Goal: Task Accomplishment & Management: Manage account settings

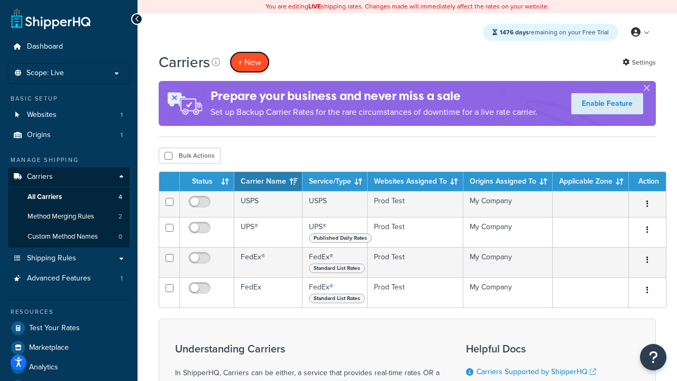
click at [250, 62] on button "+ New" at bounding box center [250, 62] width 40 height 22
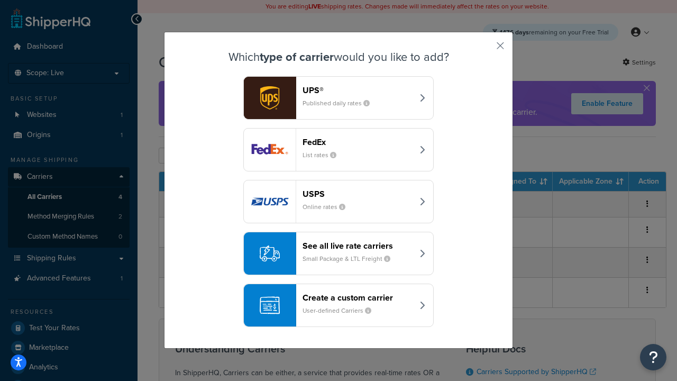
click at [338, 150] on div "FedEx List rates" at bounding box center [357, 149] width 111 height 25
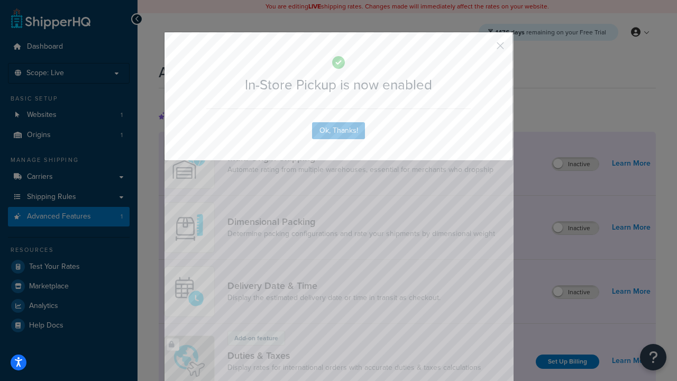
scroll to position [344, 0]
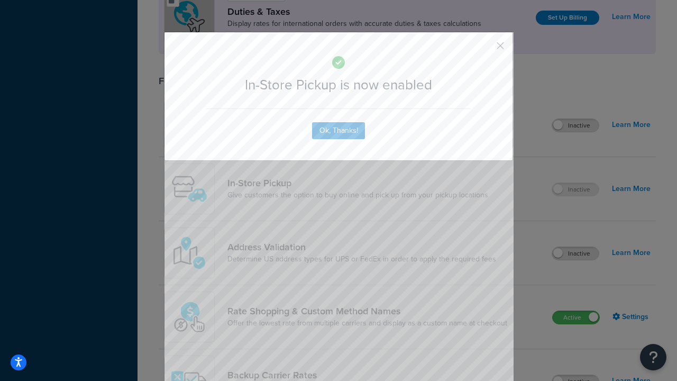
click at [484, 49] on button "button" at bounding box center [484, 49] width 3 height 3
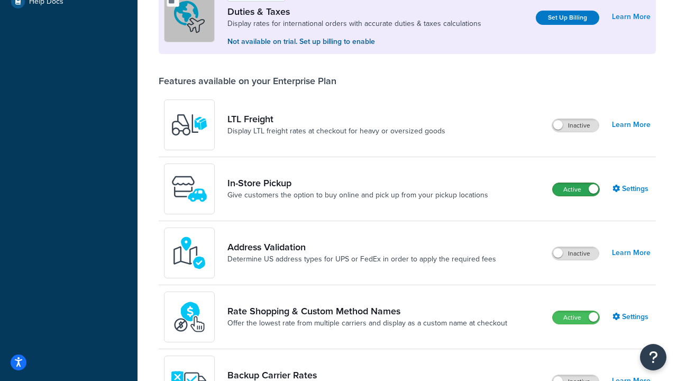
click at [576, 190] on label "Active" at bounding box center [576, 189] width 47 height 13
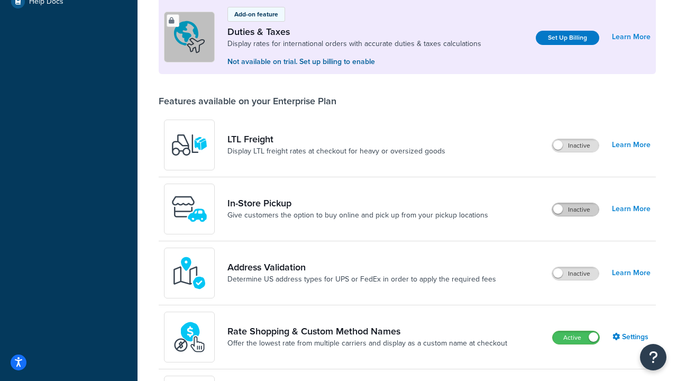
click at [576, 338] on label "Active" at bounding box center [576, 337] width 47 height 13
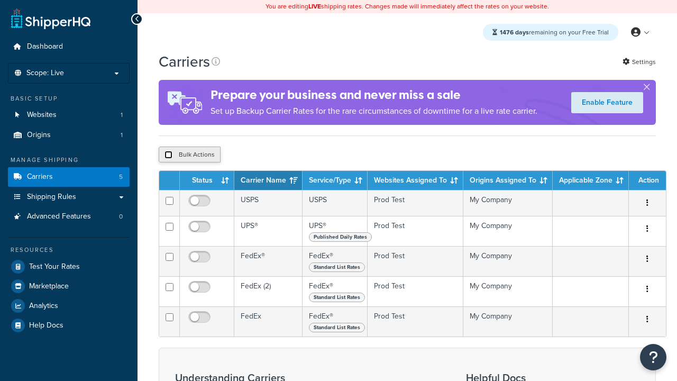
click at [168, 157] on input "checkbox" at bounding box center [168, 155] width 8 height 8
checkbox input "true"
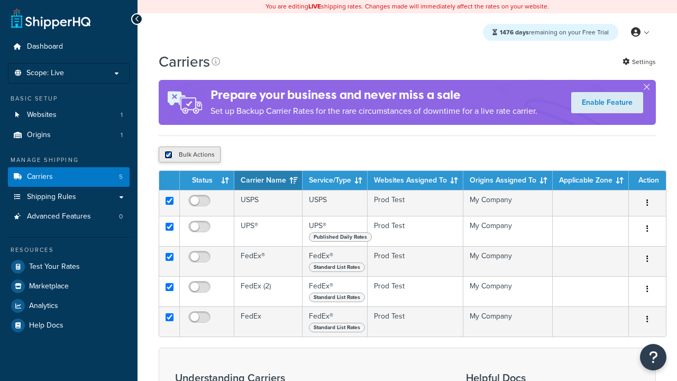
checkbox input "true"
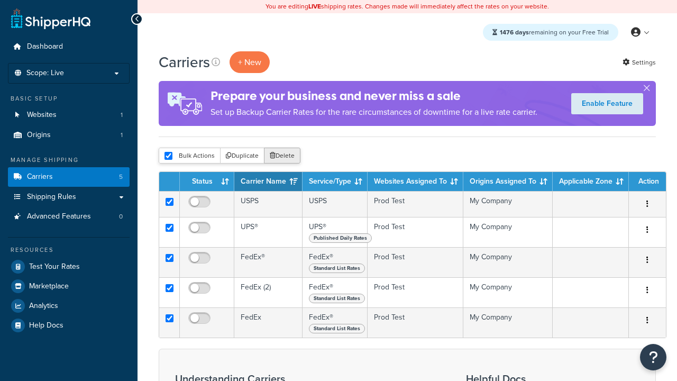
click at [281, 157] on button "Delete" at bounding box center [282, 156] width 36 height 16
